Goal: Navigation & Orientation: Find specific page/section

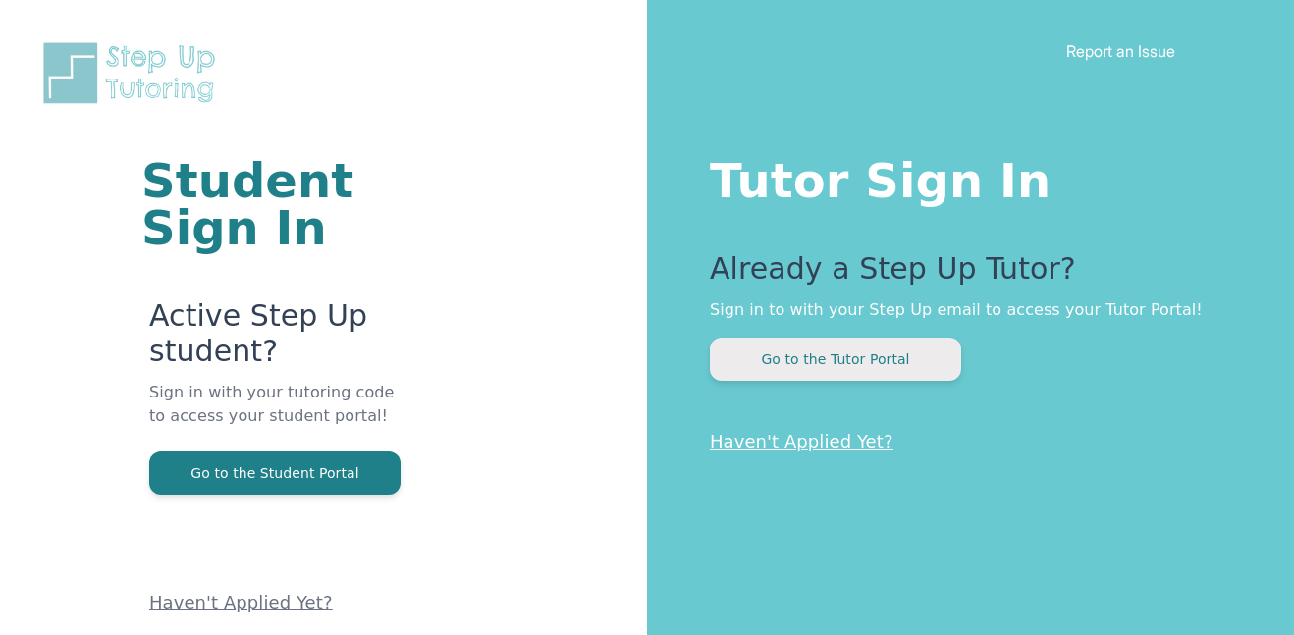
click at [872, 355] on button "Go to the Tutor Portal" at bounding box center [835, 359] width 251 height 43
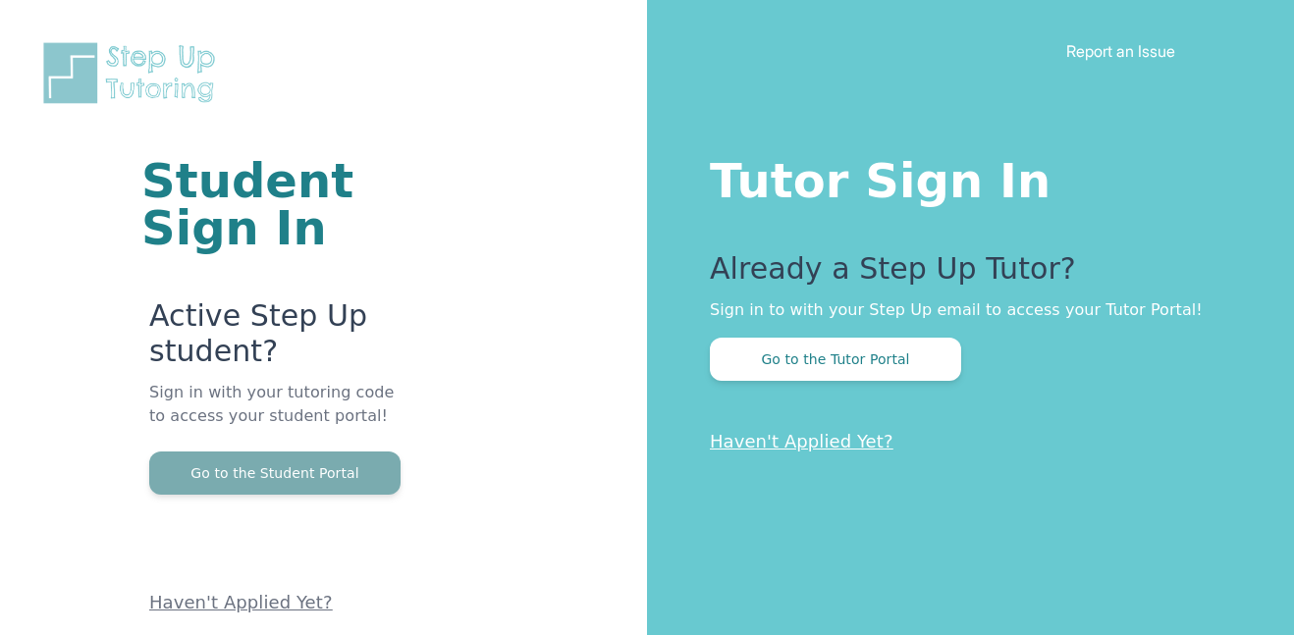
click at [189, 485] on button "Go to the Student Portal" at bounding box center [274, 473] width 251 height 43
click at [224, 487] on button "Go to the Student Portal" at bounding box center [274, 473] width 251 height 43
